Goal: Task Accomplishment & Management: Use online tool/utility

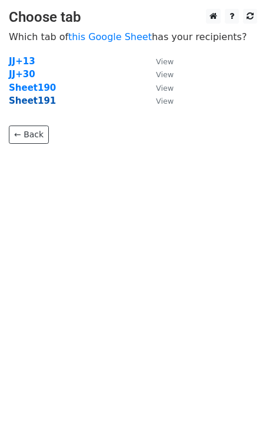
click at [34, 106] on strong "Sheet191" at bounding box center [32, 100] width 47 height 11
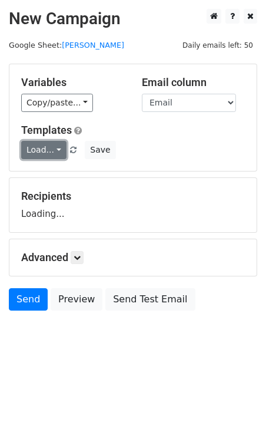
click at [42, 149] on link "Load..." at bounding box center [43, 150] width 45 height 18
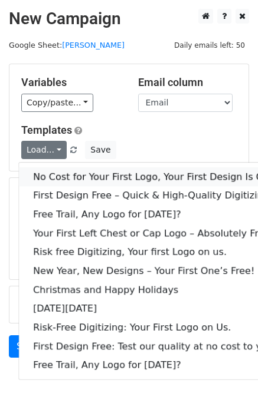
click at [66, 176] on link "No Cost for Your First Logo, Your First Design Is On Us!" at bounding box center [160, 176] width 283 height 19
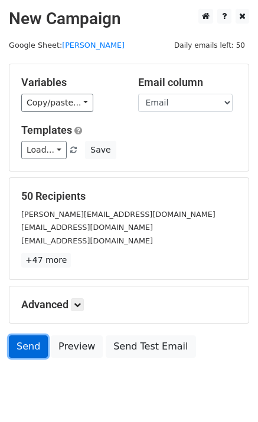
click at [26, 354] on link "Send" at bounding box center [28, 346] width 39 height 22
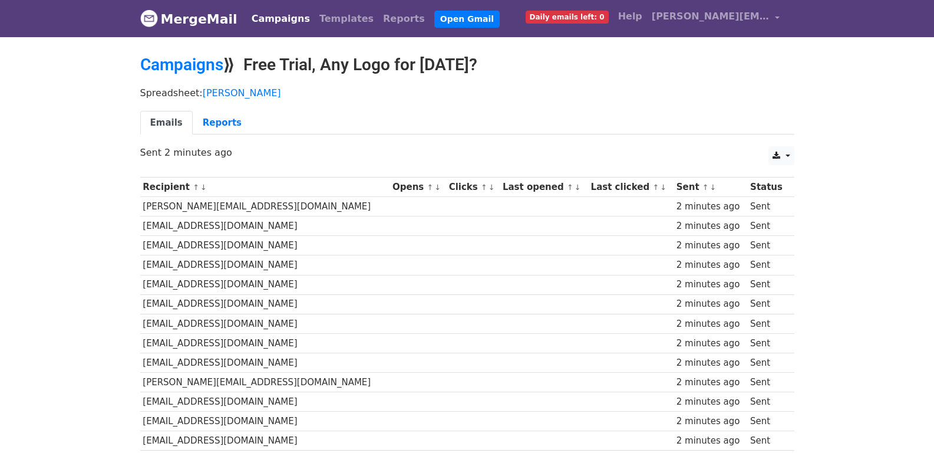
scroll to position [820, 0]
